Goal: Task Accomplishment & Management: Manage account settings

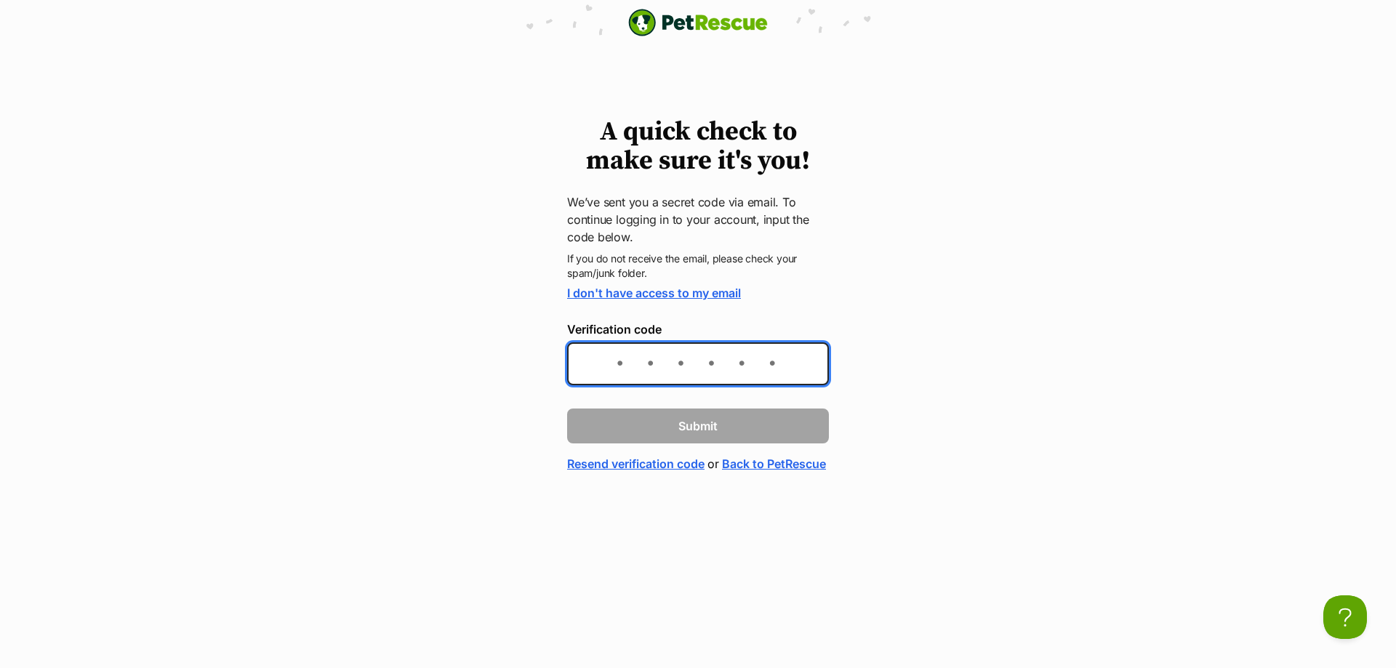
click at [753, 370] on input "Verification code" at bounding box center [698, 363] width 262 height 43
paste input "30135a"
type input "30135a"
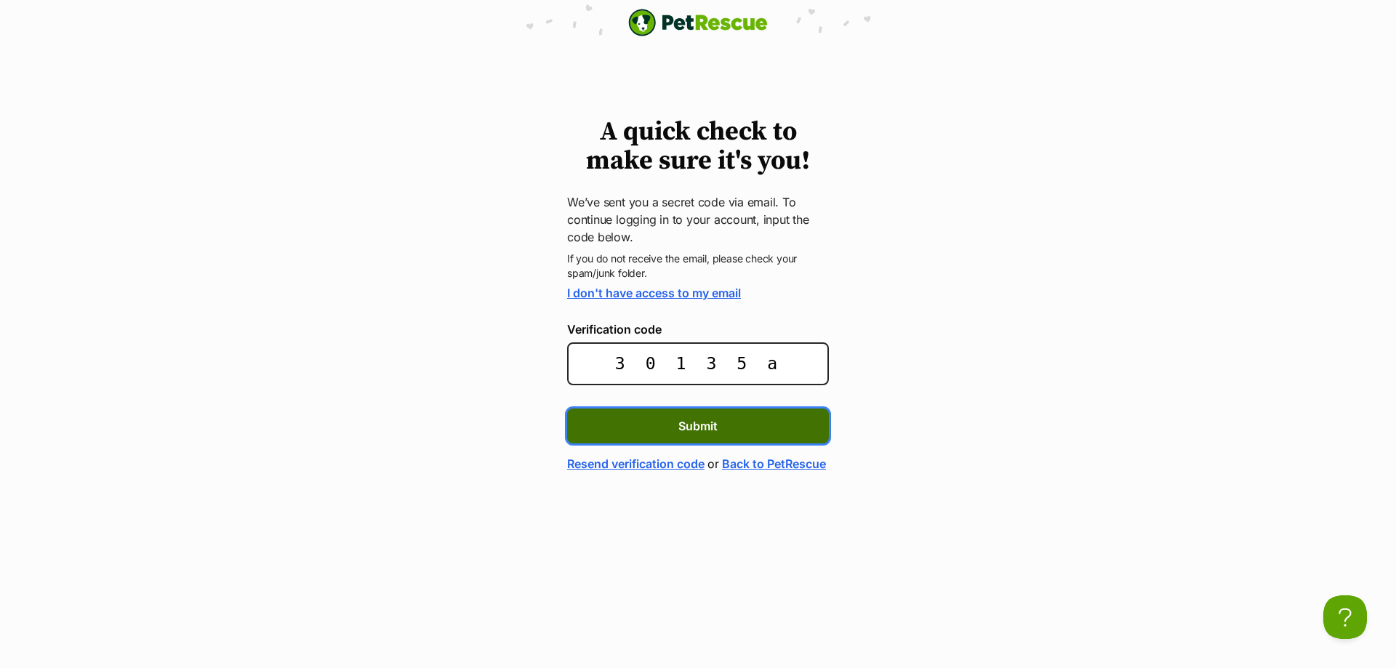
click at [771, 425] on button "Submit" at bounding box center [698, 426] width 262 height 35
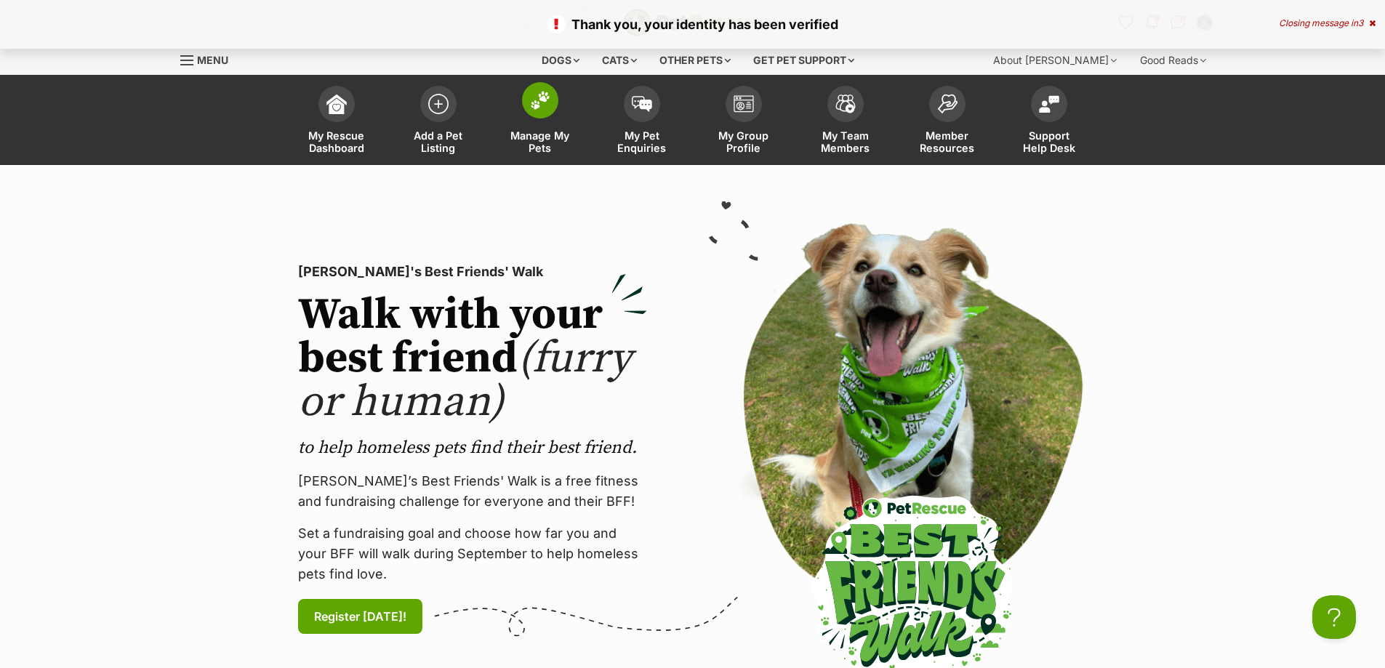
click at [549, 115] on span at bounding box center [540, 100] width 36 height 36
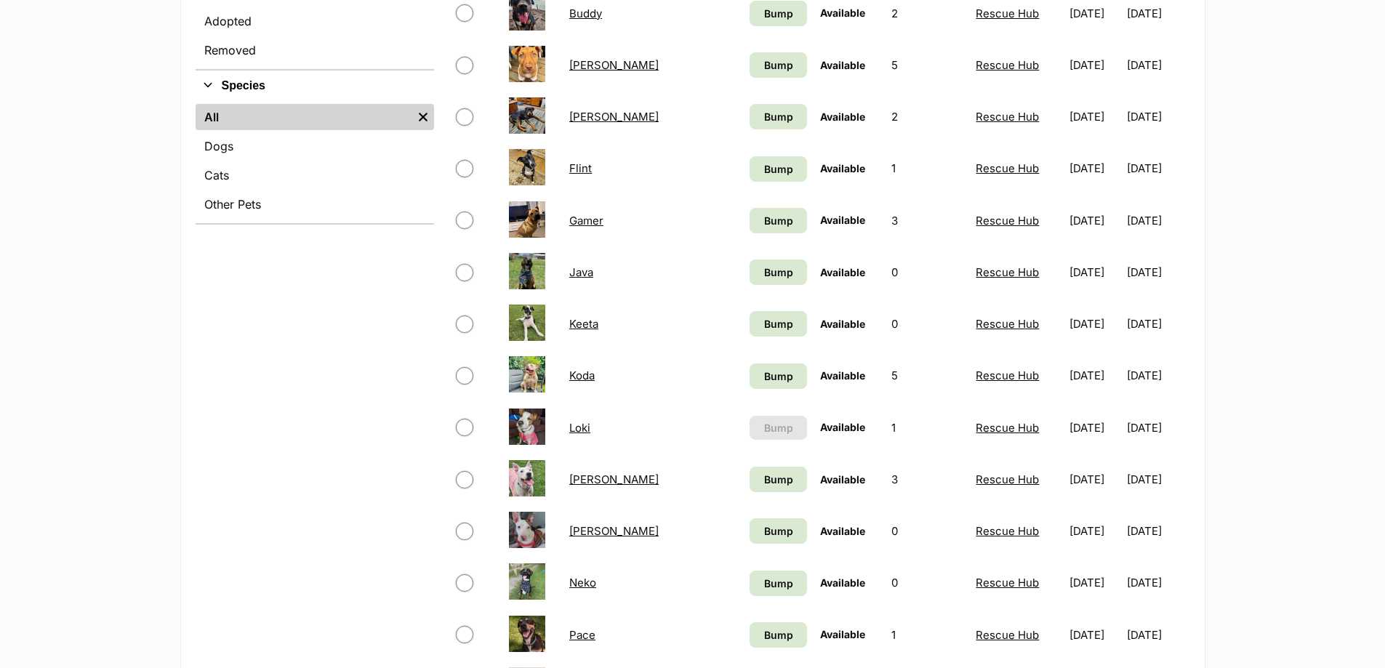
scroll to position [218, 0]
